Goal: Information Seeking & Learning: Learn about a topic

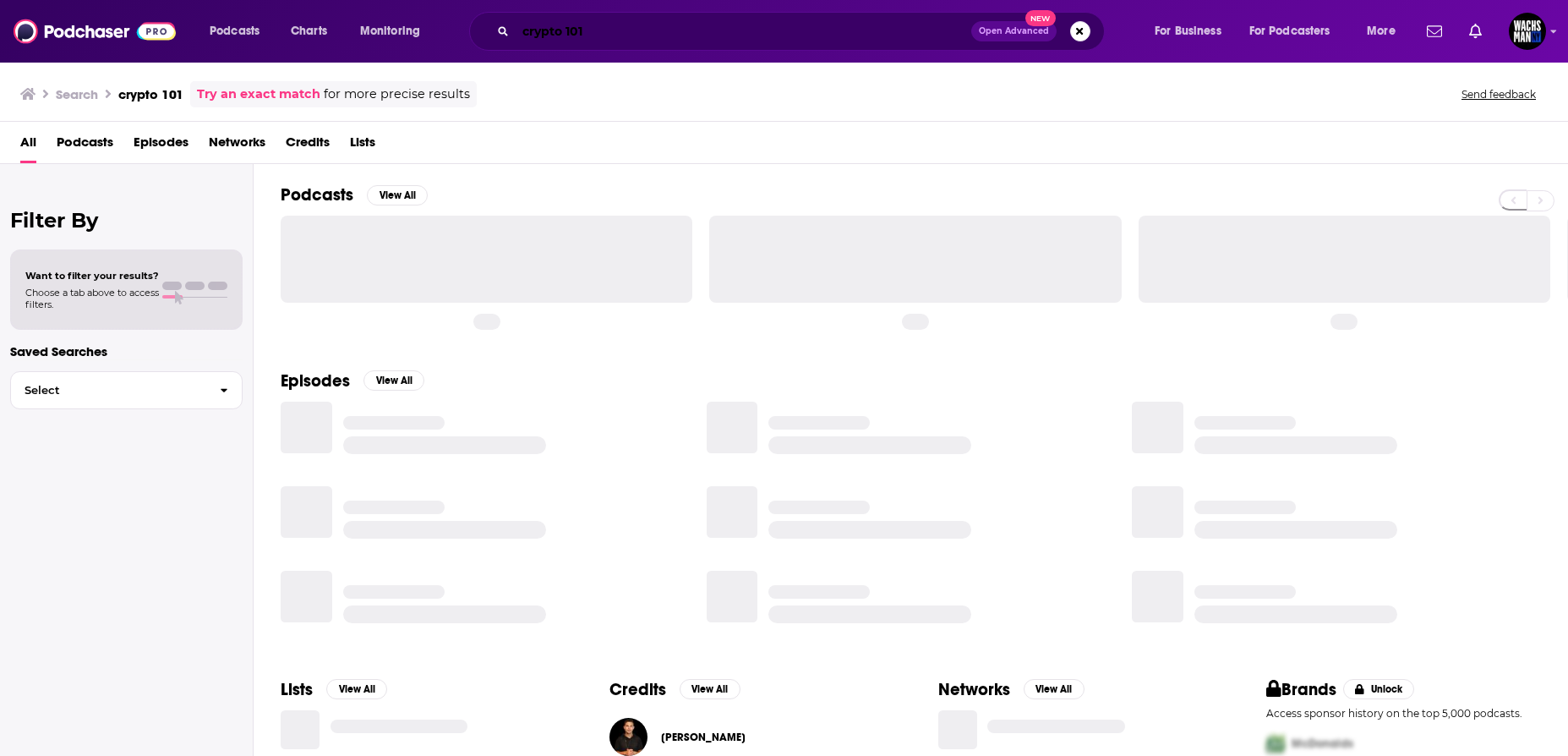
click at [589, 44] on input "crypto 101" at bounding box center [743, 31] width 456 height 27
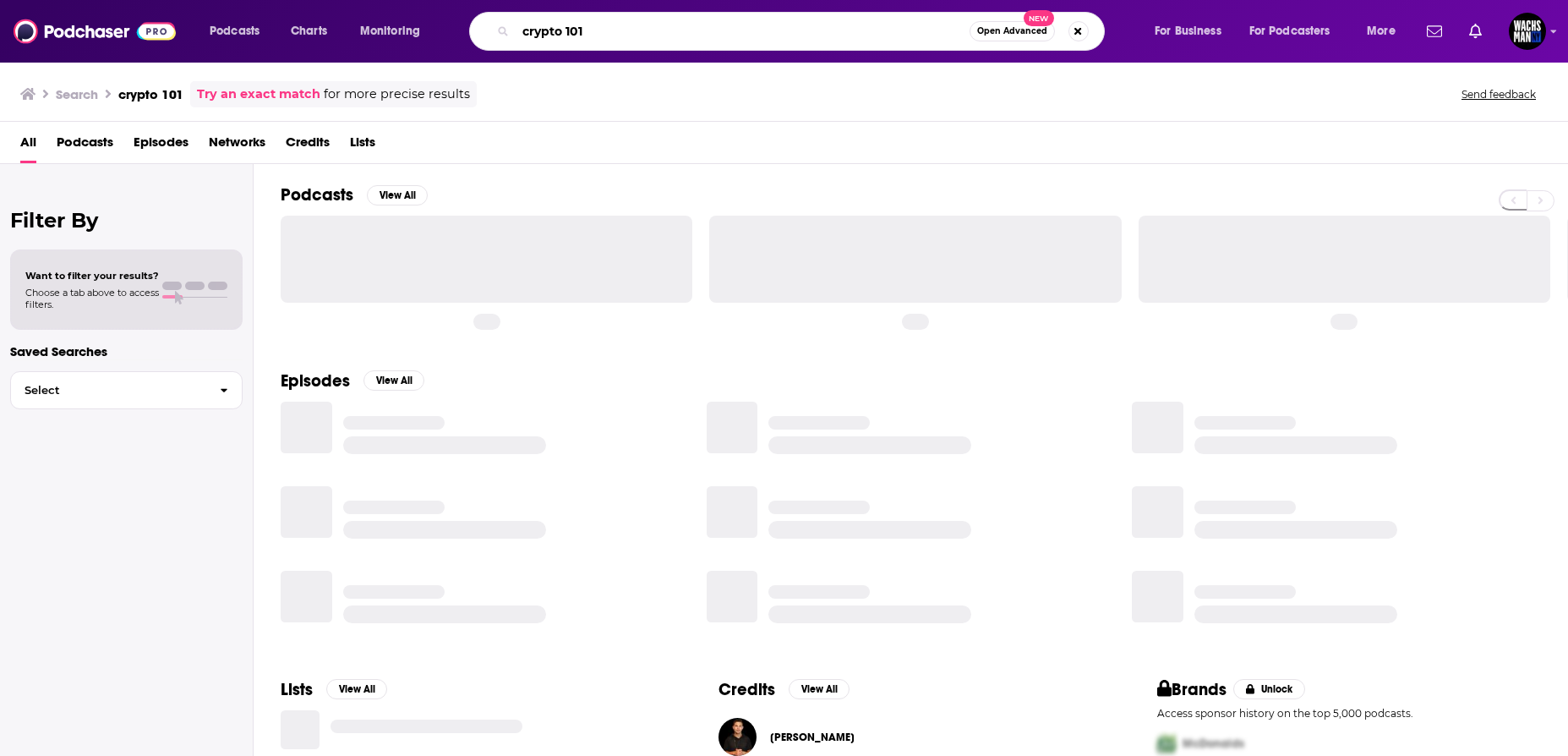
drag, startPoint x: 590, startPoint y: 34, endPoint x: 513, endPoint y: 34, distance: 77.0
click at [513, 34] on div "crypto 101 Open Advanced New" at bounding box center [787, 31] width 636 height 39
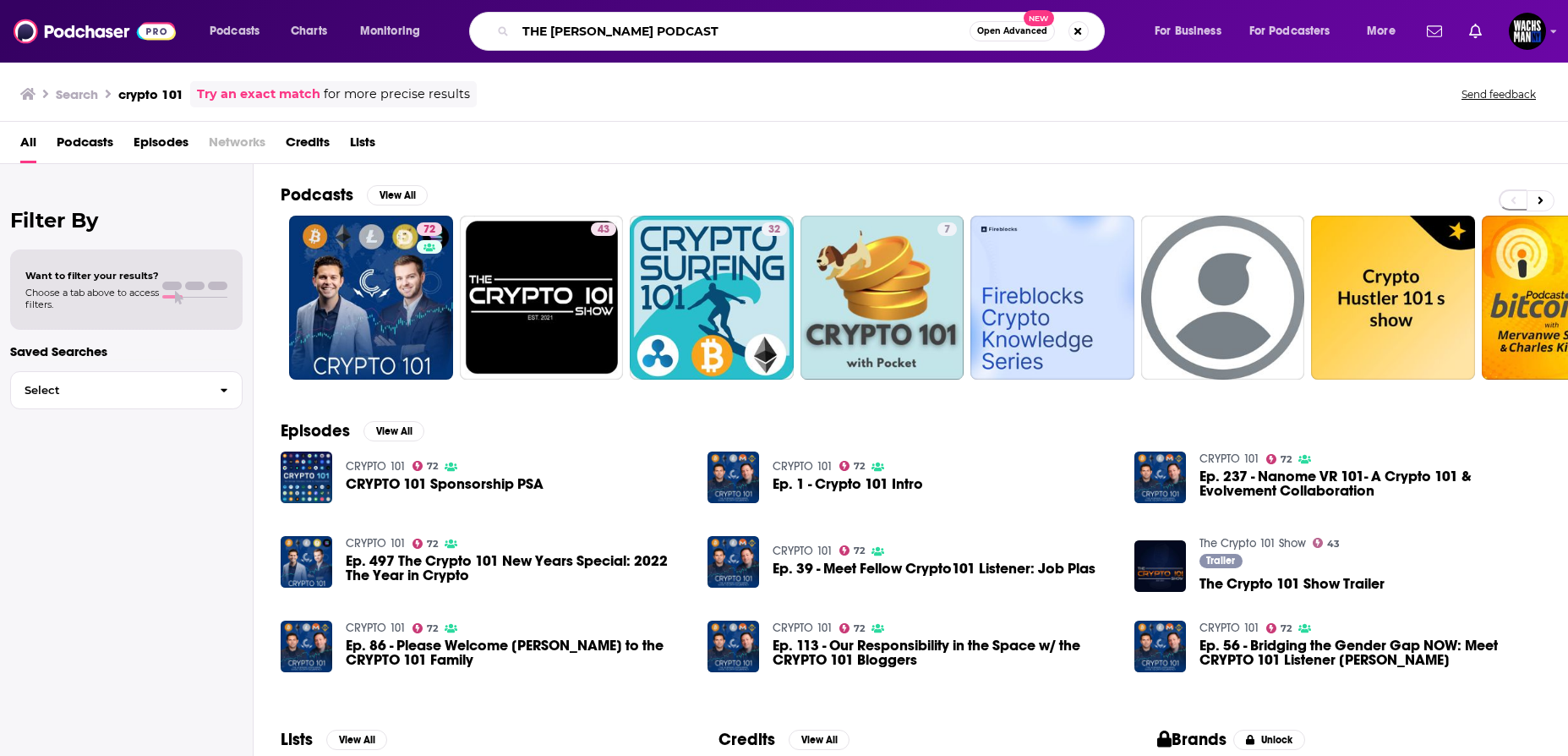
type input "THE [PERSON_NAME] PODCAST"
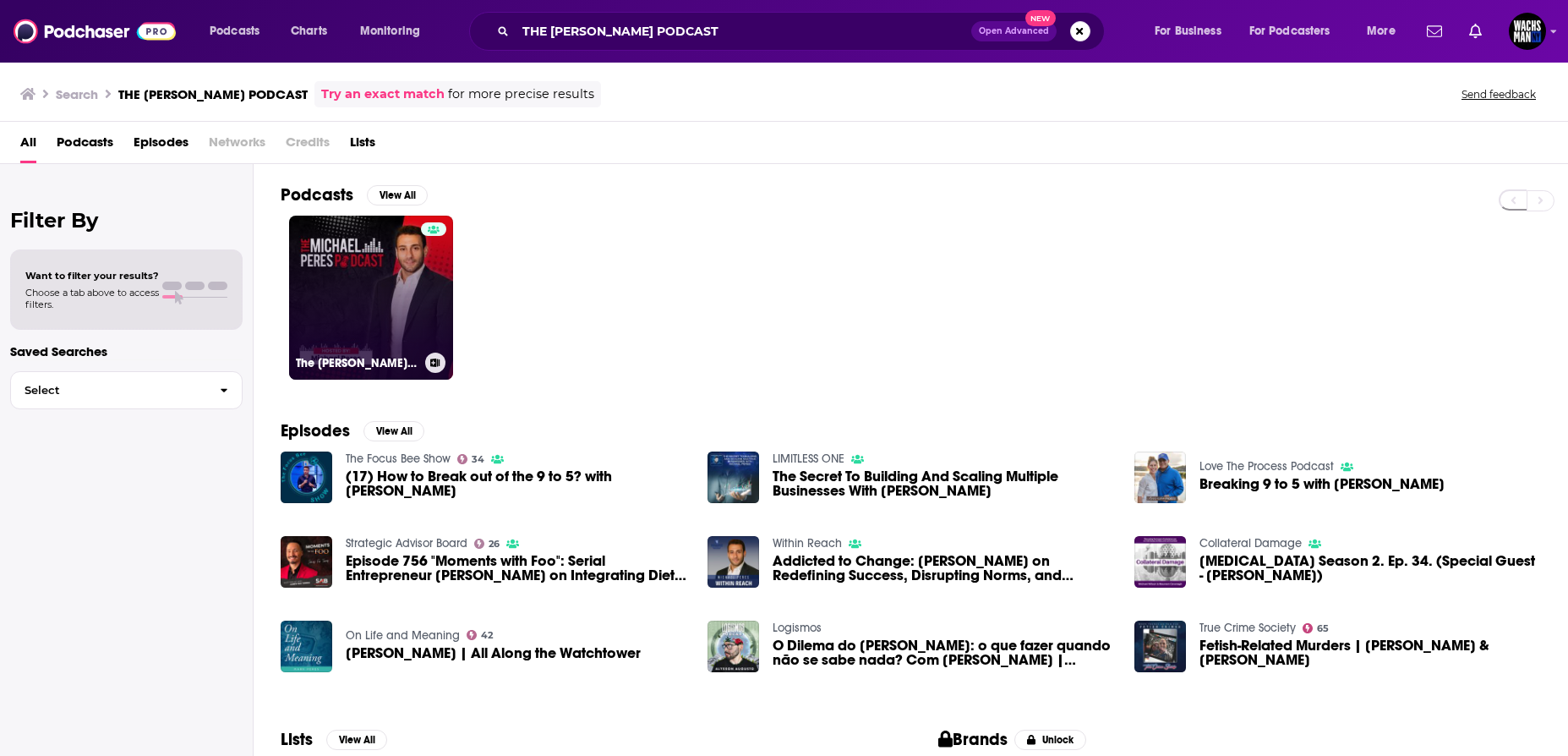
click at [383, 302] on link "The [PERSON_NAME] Podcast" at bounding box center [371, 297] width 164 height 164
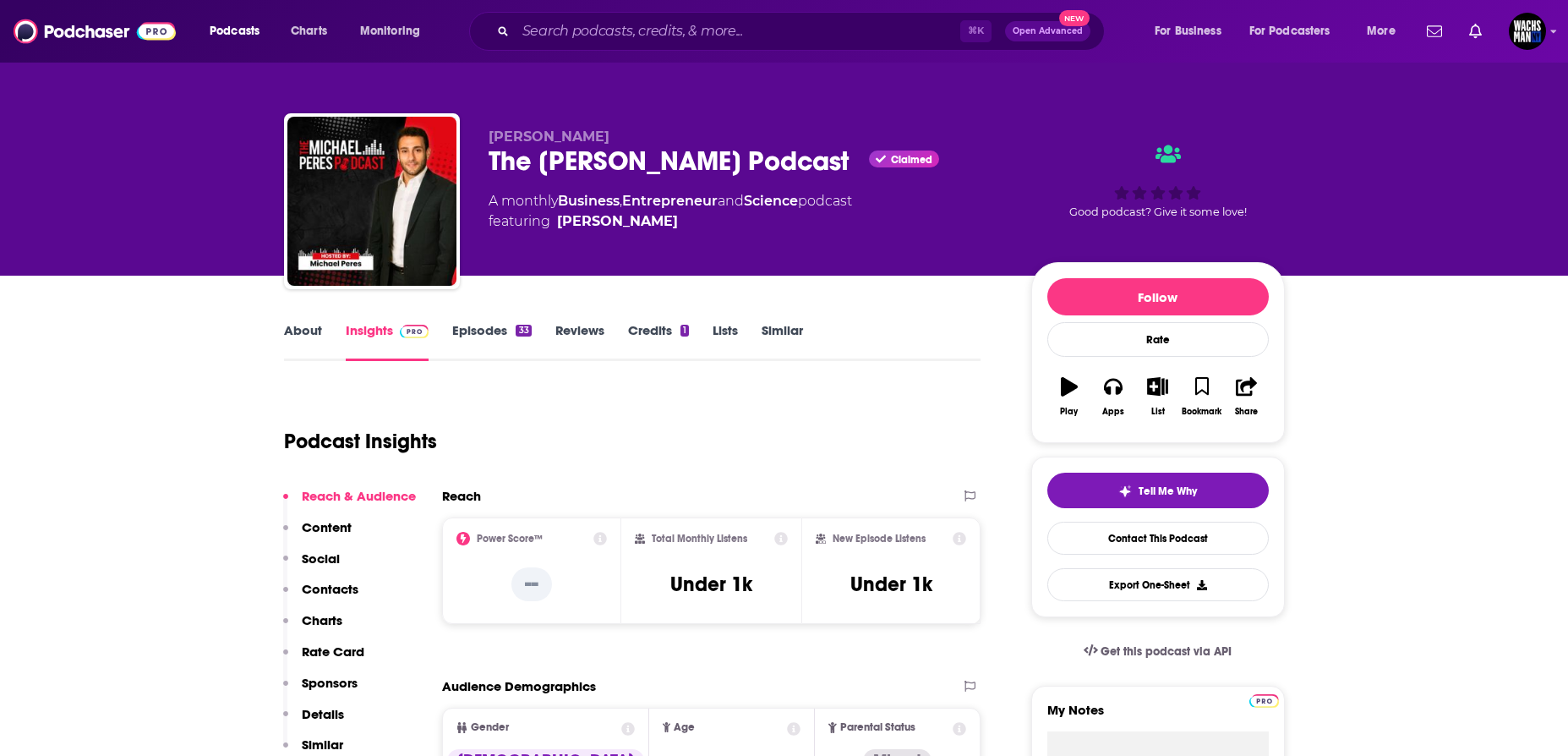
click at [492, 330] on link "Episodes 33" at bounding box center [492, 342] width 78 height 39
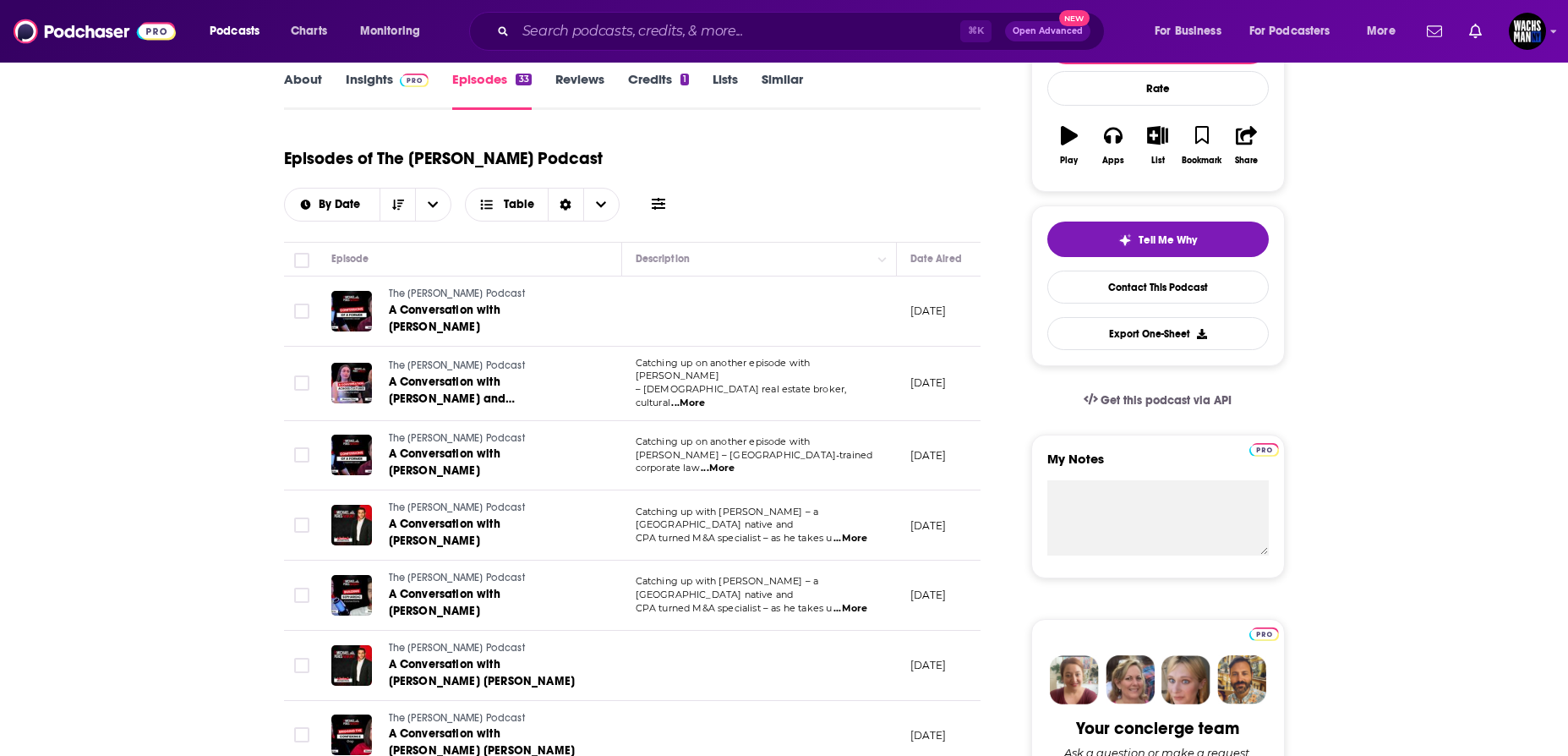
click at [363, 71] on link "Insights" at bounding box center [387, 91] width 84 height 39
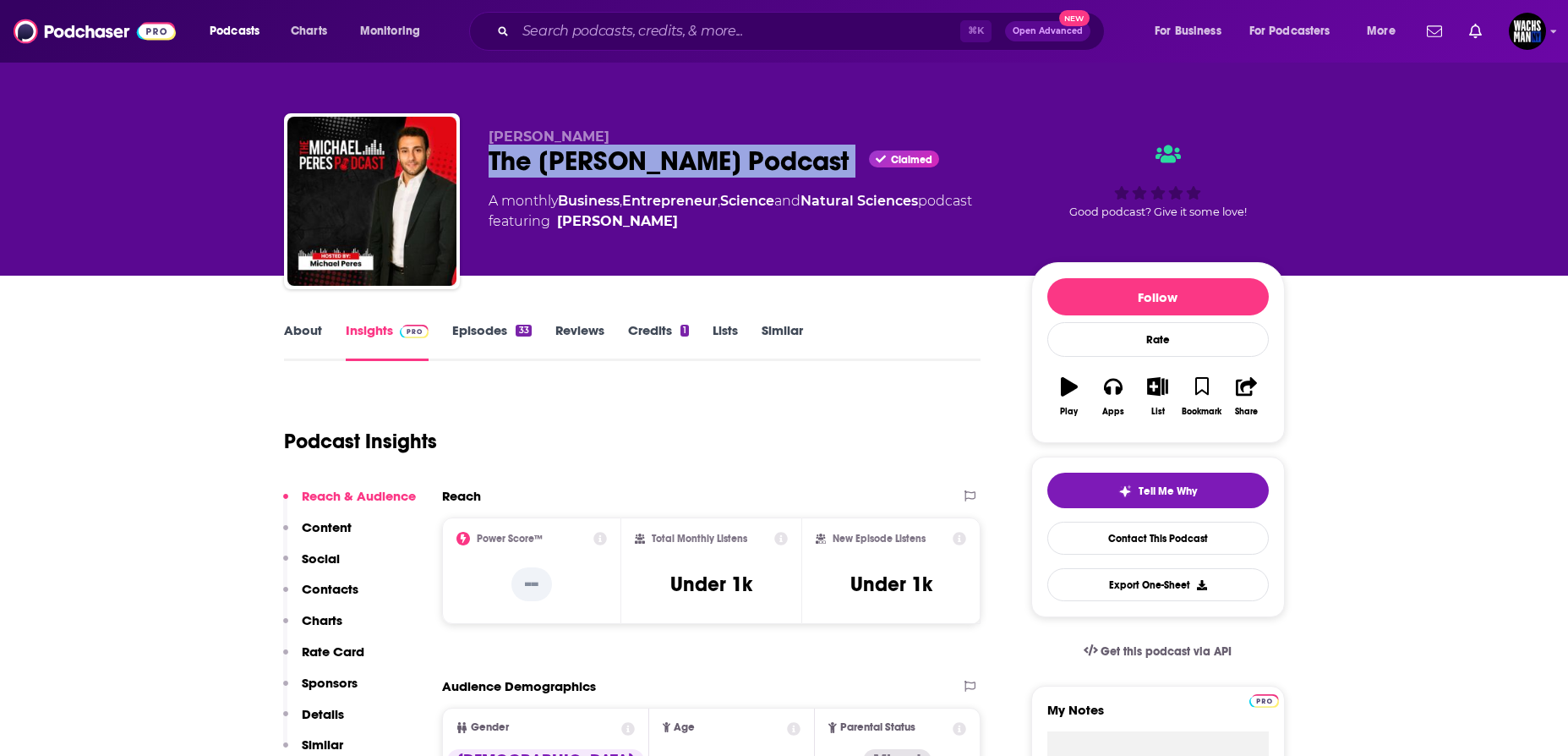
drag, startPoint x: 830, startPoint y: 159, endPoint x: 483, endPoint y: 168, distance: 347.1
click at [483, 168] on div "[PERSON_NAME] The [PERSON_NAME] Podcast Claimed A monthly Business , Entreprene…" at bounding box center [784, 204] width 1001 height 183
copy div "The [PERSON_NAME] Podcast"
